Goal: Task Accomplishment & Management: Use online tool/utility

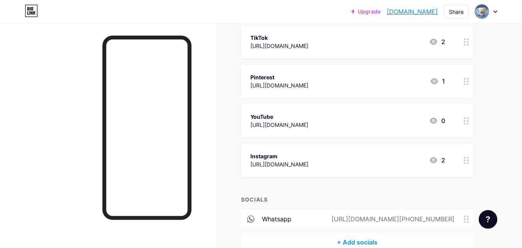
scroll to position [23, 0]
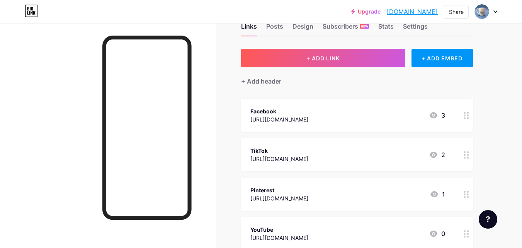
click at [437, 115] on icon at bounding box center [434, 115] width 8 height 6
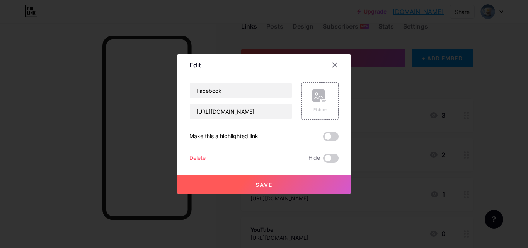
click at [437, 115] on div at bounding box center [264, 124] width 528 height 248
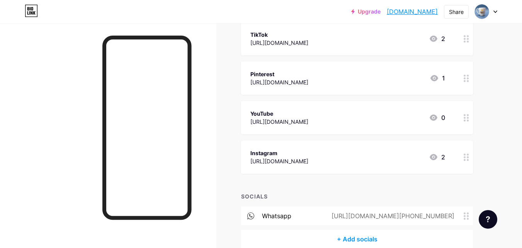
scroll to position [178, 0]
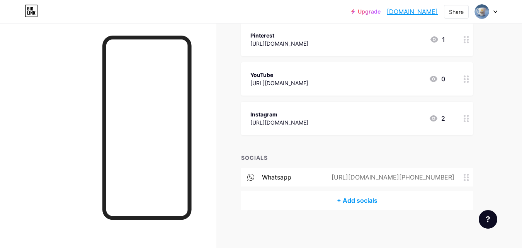
click at [308, 121] on div "https://www.instagram.com/thr_goodyconcept?igsh=MWF0amtpOWR5OWdt" at bounding box center [279, 122] width 58 height 8
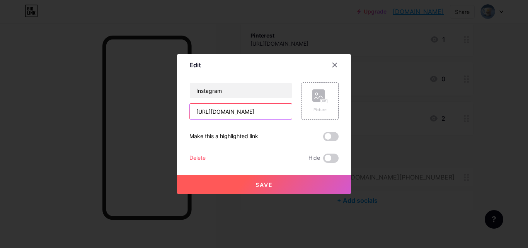
click at [240, 113] on input "https://www.instagram.com/thr_goodyconcept?igsh=MWF0amtpOWR5OWdt" at bounding box center [241, 111] width 102 height 15
click at [266, 112] on input "https://www.instagram.com/thr_goodyconcept?igsh=MWF0amtpOWR5OWdt" at bounding box center [241, 111] width 102 height 15
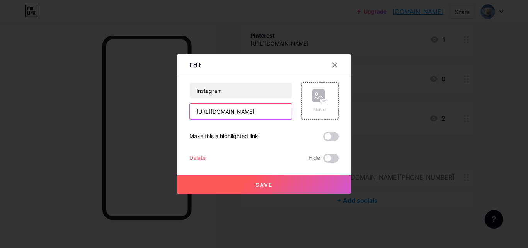
click at [265, 113] on input "https://www.instagram.com/thr_goodyconcept?igsh=MWF0amtpOWR5OWdt" at bounding box center [241, 111] width 102 height 15
click at [279, 141] on div "Make this a highlighted link" at bounding box center [263, 136] width 149 height 9
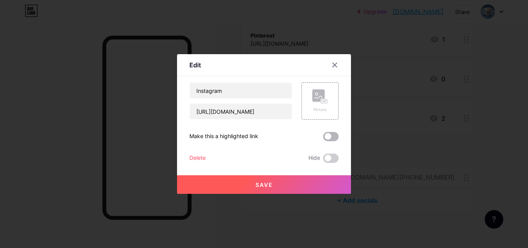
click at [331, 138] on span at bounding box center [330, 136] width 15 height 9
click at [323, 138] on input "checkbox" at bounding box center [323, 138] width 0 height 0
click at [331, 138] on span at bounding box center [330, 136] width 15 height 9
click at [323, 138] on input "checkbox" at bounding box center [323, 138] width 0 height 0
click at [334, 75] on div "Edit" at bounding box center [264, 67] width 174 height 18
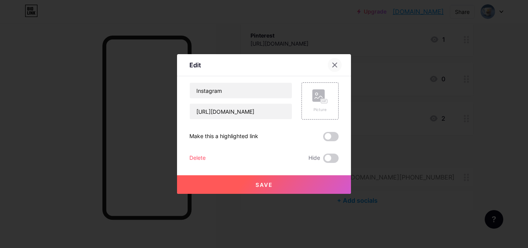
click at [331, 65] on icon at bounding box center [334, 65] width 6 height 6
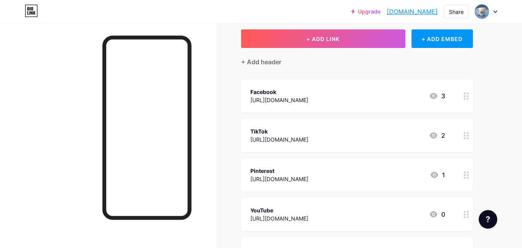
scroll to position [23, 0]
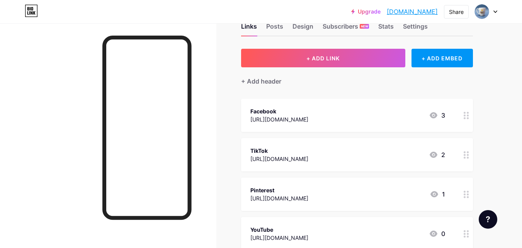
click at [466, 112] on icon at bounding box center [466, 115] width 5 height 7
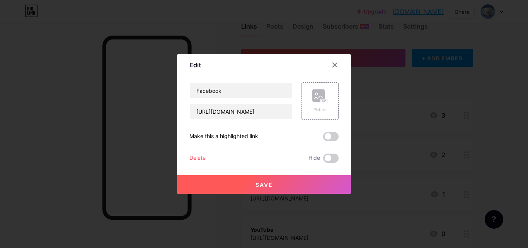
click at [332, 64] on icon at bounding box center [334, 65] width 6 height 6
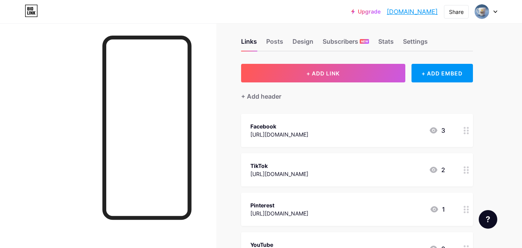
scroll to position [0, 0]
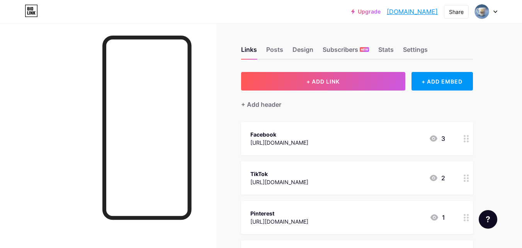
drag, startPoint x: 378, startPoint y: 136, endPoint x: 354, endPoint y: 146, distance: 25.7
click at [354, 146] on div "Facebook https://www.facebook.com/profile.php?id=100093842126987 3" at bounding box center [357, 138] width 232 height 33
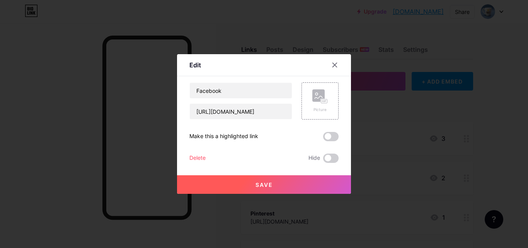
click at [403, 140] on div at bounding box center [264, 124] width 528 height 248
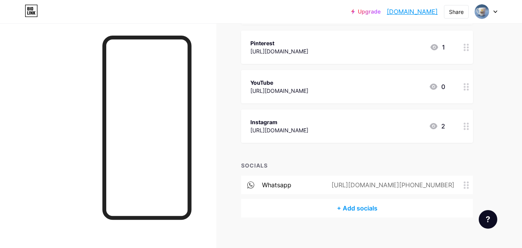
scroll to position [178, 0]
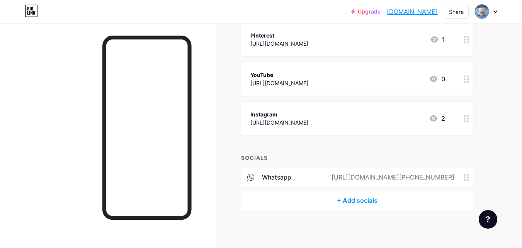
click at [471, 124] on div at bounding box center [466, 118] width 13 height 33
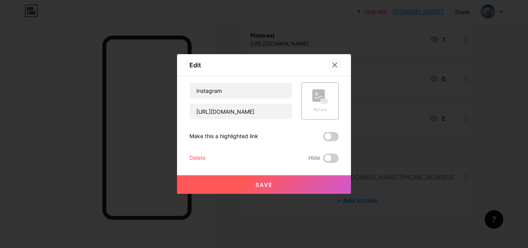
click at [333, 65] on icon at bounding box center [335, 65] width 4 height 4
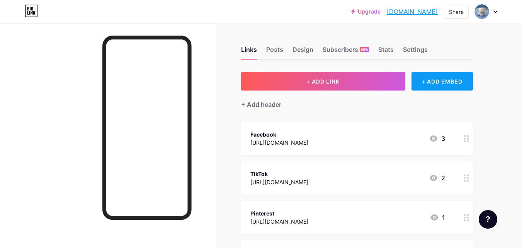
click at [463, 84] on div "+ ADD EMBED" at bounding box center [441, 81] width 61 height 19
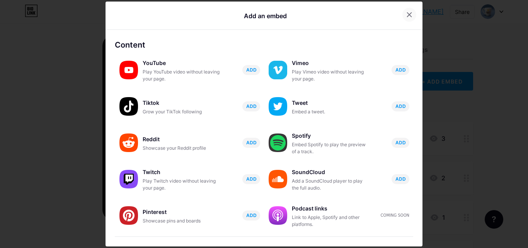
click at [410, 13] on div at bounding box center [409, 15] width 14 height 14
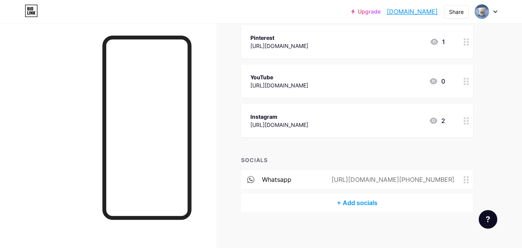
scroll to position [178, 0]
